Goal: Task Accomplishment & Management: Manage account settings

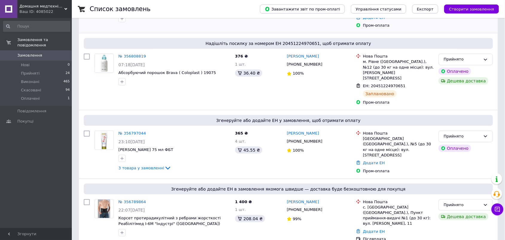
scroll to position [165, 0]
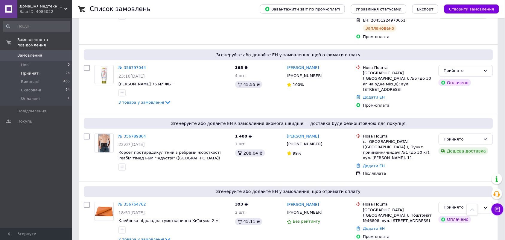
click at [32, 71] on span "Прийняті" at bounding box center [30, 73] width 19 height 5
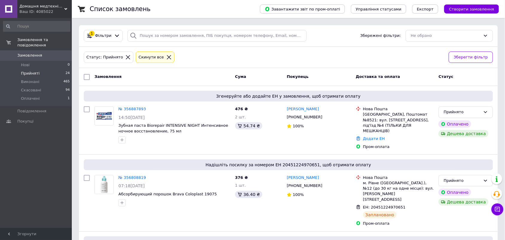
click at [166, 56] on icon at bounding box center [168, 56] width 5 height 5
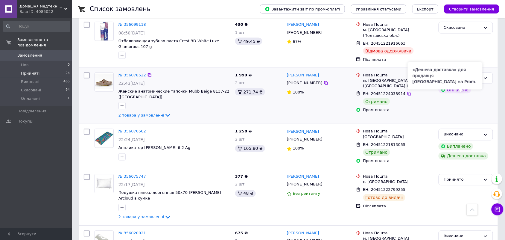
scroll to position [1487, 0]
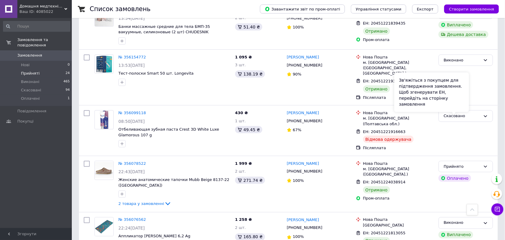
click at [464, 108] on div "Зв'яжіться з покупцем для підтвердження замовлення. Щоб згенерувати ЕН, перейді…" at bounding box center [432, 92] width 75 height 40
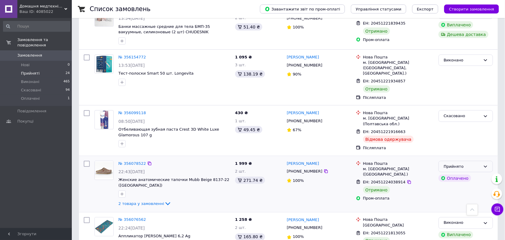
click at [482, 161] on div "Прийнято" at bounding box center [466, 167] width 54 height 12
click at [466, 173] on li "Виконано" at bounding box center [466, 178] width 54 height 11
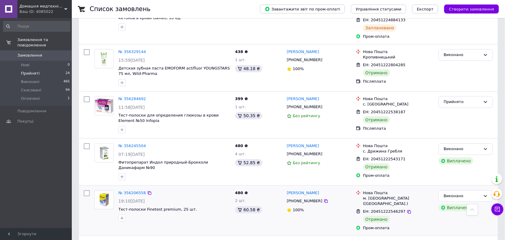
scroll to position [1150, 0]
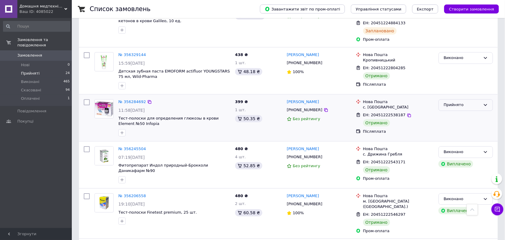
click at [472, 99] on div "Прийнято" at bounding box center [466, 105] width 54 height 12
click at [461, 112] on li "Виконано" at bounding box center [466, 117] width 54 height 11
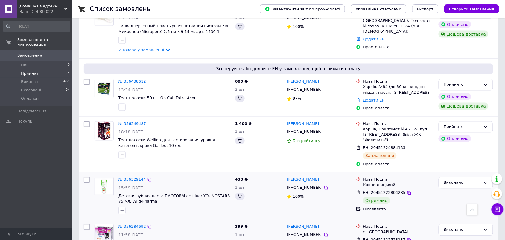
scroll to position [926, 0]
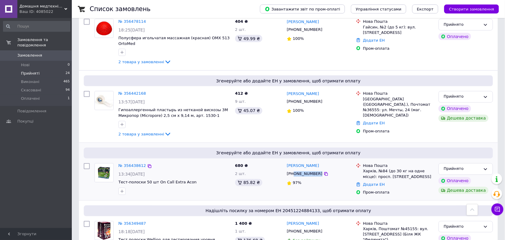
drag, startPoint x: 293, startPoint y: 140, endPoint x: 314, endPoint y: 141, distance: 20.4
click at [315, 170] on div "[PHONE_NUMBER]" at bounding box center [305, 174] width 38 height 8
copy div "0982339752"
drag, startPoint x: 294, startPoint y: 67, endPoint x: 314, endPoint y: 66, distance: 20.4
click at [315, 98] on div "[PHONE_NUMBER]" at bounding box center [305, 102] width 38 height 8
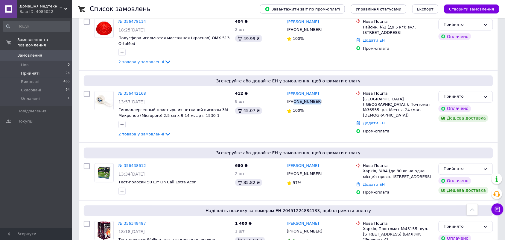
copy div "0968792144"
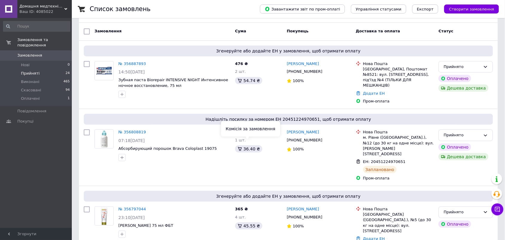
scroll to position [0, 0]
